Goal: Task Accomplishment & Management: Complete application form

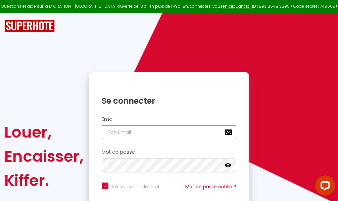
click at [157, 131] on input "email" at bounding box center [169, 132] width 135 height 14
type input "m"
checkbox input "true"
type input "ma"
checkbox input "true"
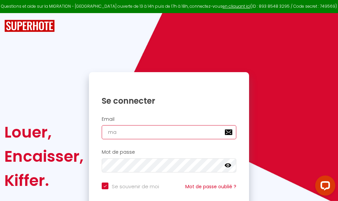
type input "mar"
checkbox input "true"
type input "marc"
checkbox input "true"
type input "marcd"
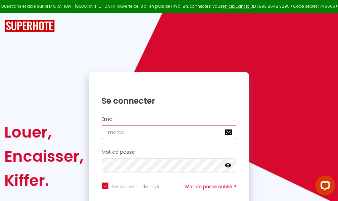
checkbox input "true"
type input "marcdp"
checkbox input "true"
type input "marcdpo"
checkbox input "true"
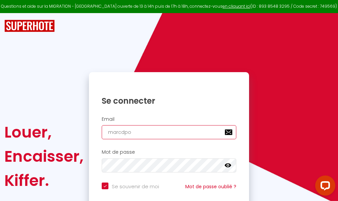
type input "marcdpoz"
checkbox input "true"
type input "marcdpoz."
checkbox input "true"
type input "marcdpoz.l"
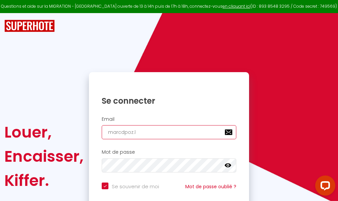
checkbox input "true"
type input "marcdpoz.lo"
checkbox input "true"
type input "marcdpoz.loc"
checkbox input "true"
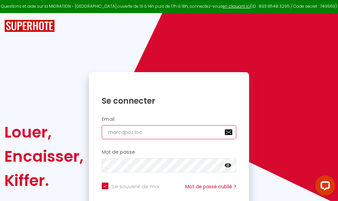
type input "marcdpoz.loca"
checkbox input "true"
type input "marcdpoz.locat"
checkbox input "true"
type input "marcdpoz.locati"
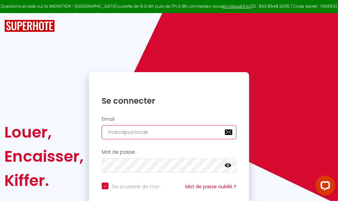
checkbox input "true"
type input "marcdpoz.locatio"
checkbox input "true"
type input "marcdpoz.location"
checkbox input "true"
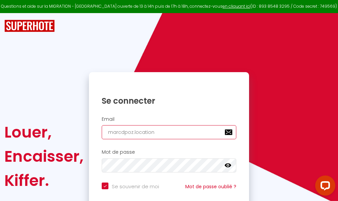
type input "marcdpoz.location@"
checkbox input "true"
type input "marcdpoz.location@g"
checkbox input "true"
type input "marcdpoz.location@gm"
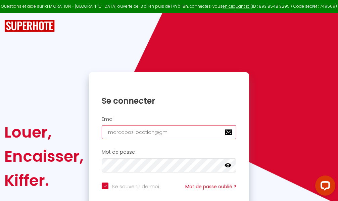
checkbox input "true"
type input "marcdpoz.location@gma"
checkbox input "true"
type input "marcdpoz.location@gmai"
checkbox input "true"
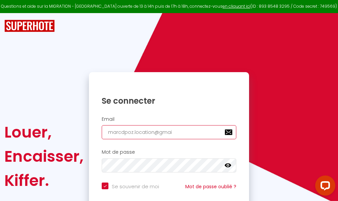
type input "[EMAIL_ADDRESS]"
checkbox input "true"
type input "[EMAIL_ADDRESS]."
checkbox input "true"
type input "marcdpoz.location@gmail.c"
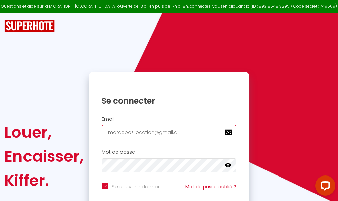
checkbox input "true"
type input "[EMAIL_ADDRESS][DOMAIN_NAME]"
checkbox input "true"
type input "[EMAIL_ADDRESS][DOMAIN_NAME]"
checkbox input "true"
